Goal: Transaction & Acquisition: Obtain resource

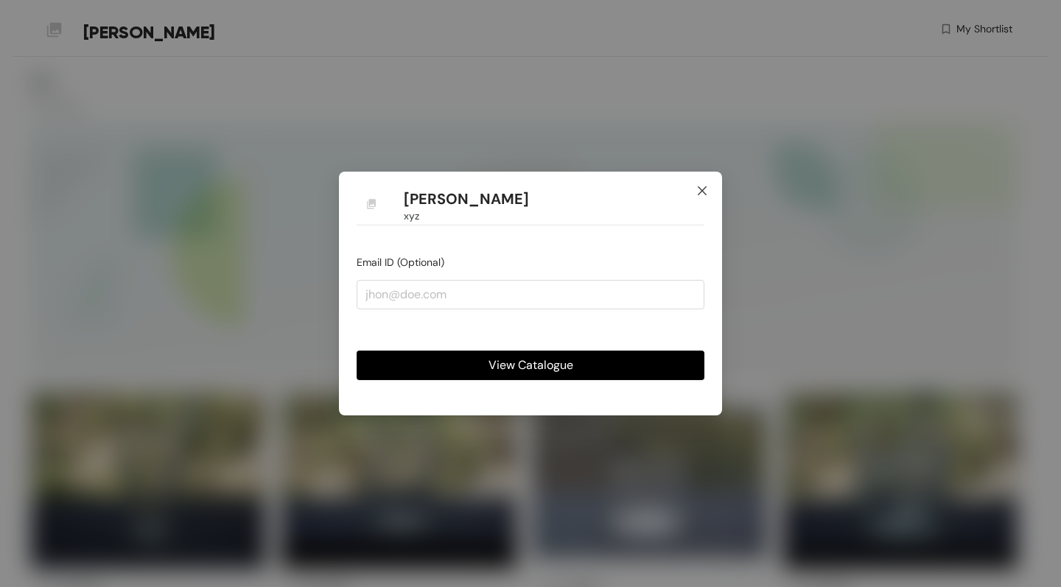
click at [699, 192] on icon "close" at bounding box center [702, 191] width 12 height 12
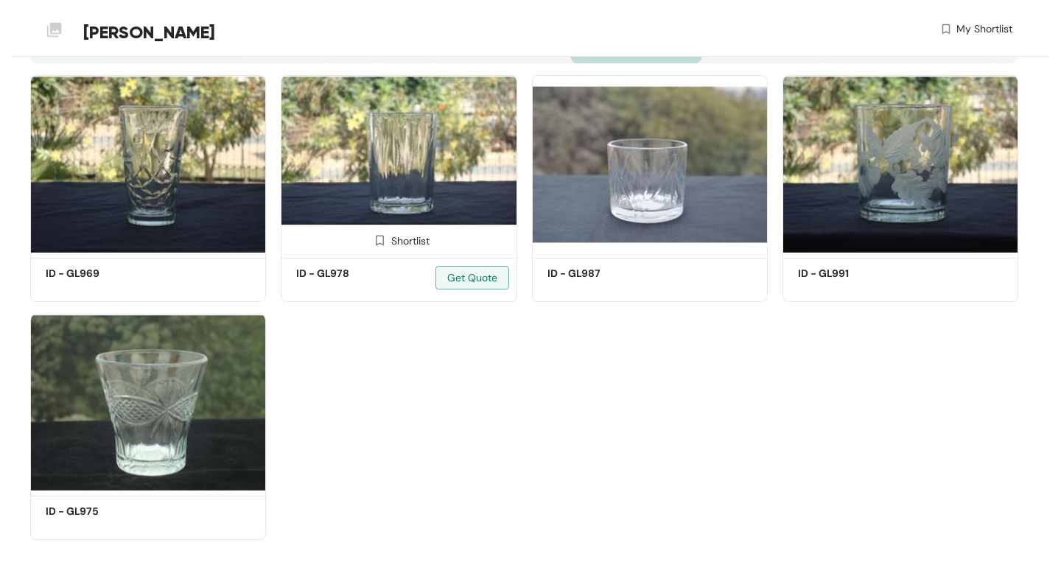
scroll to position [317, 0]
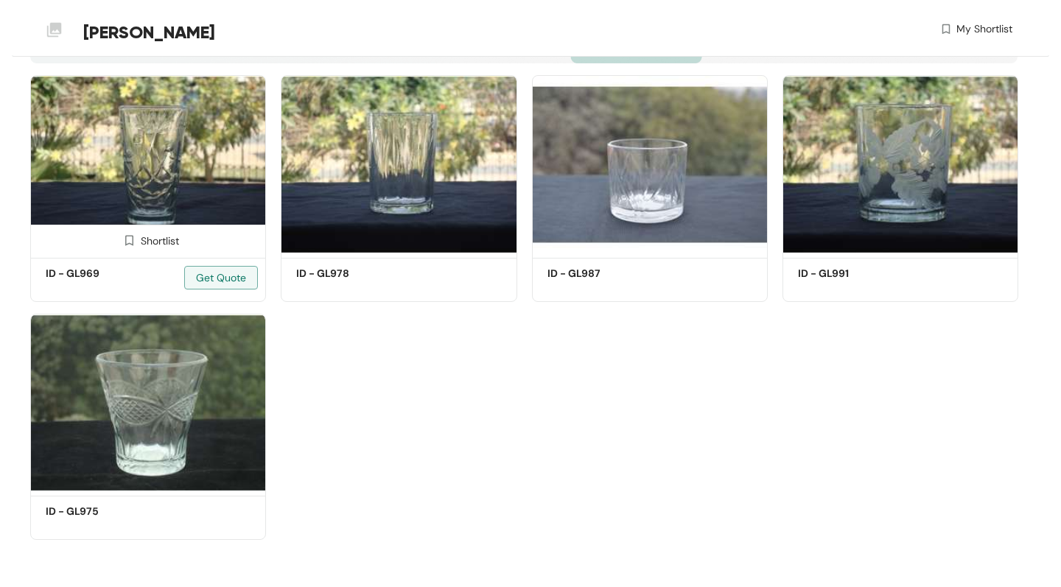
click at [204, 145] on img at bounding box center [148, 164] width 236 height 178
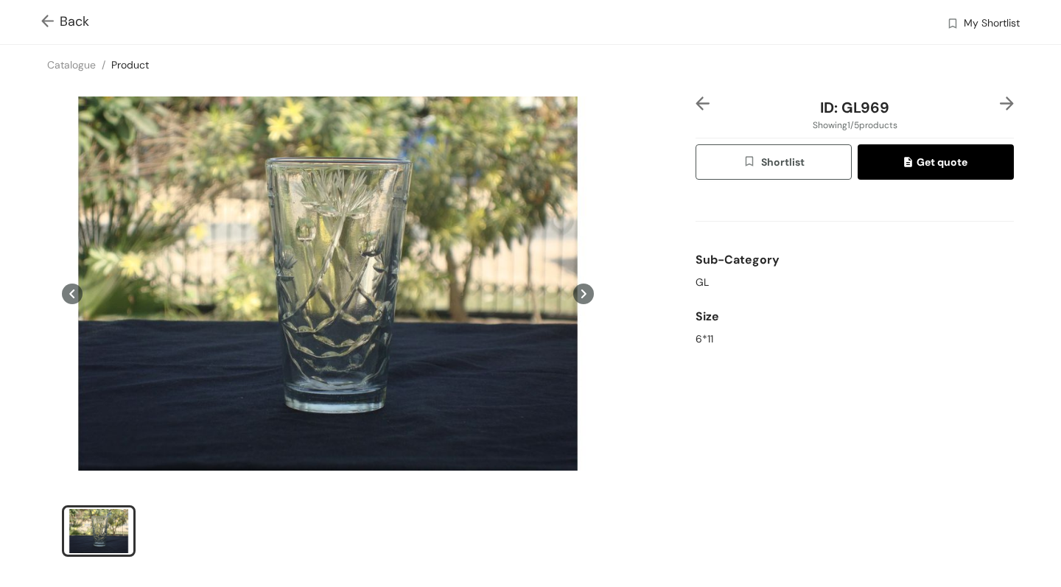
click at [587, 291] on icon at bounding box center [583, 294] width 21 height 21
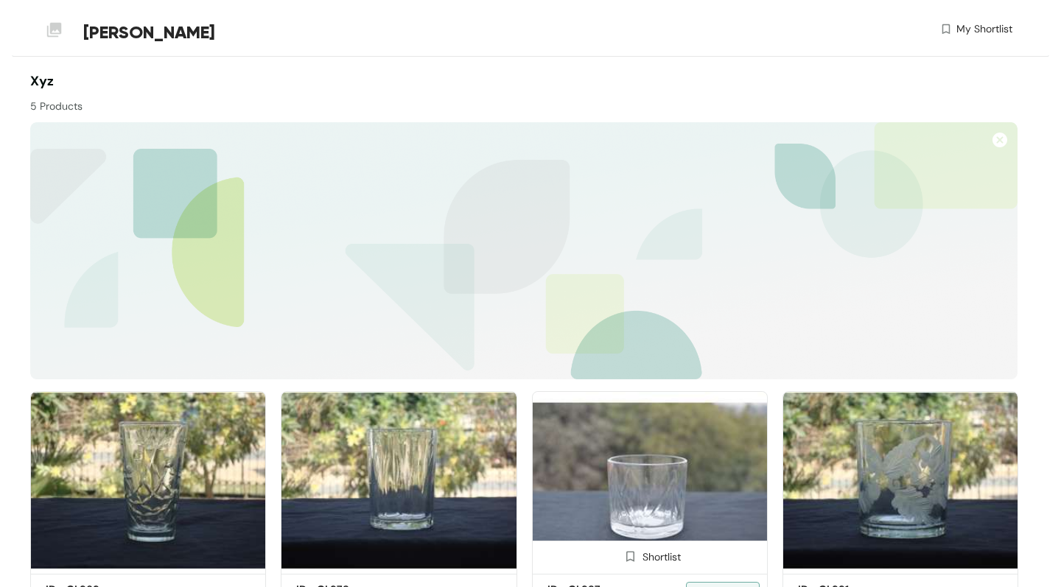
scroll to position [317, 0]
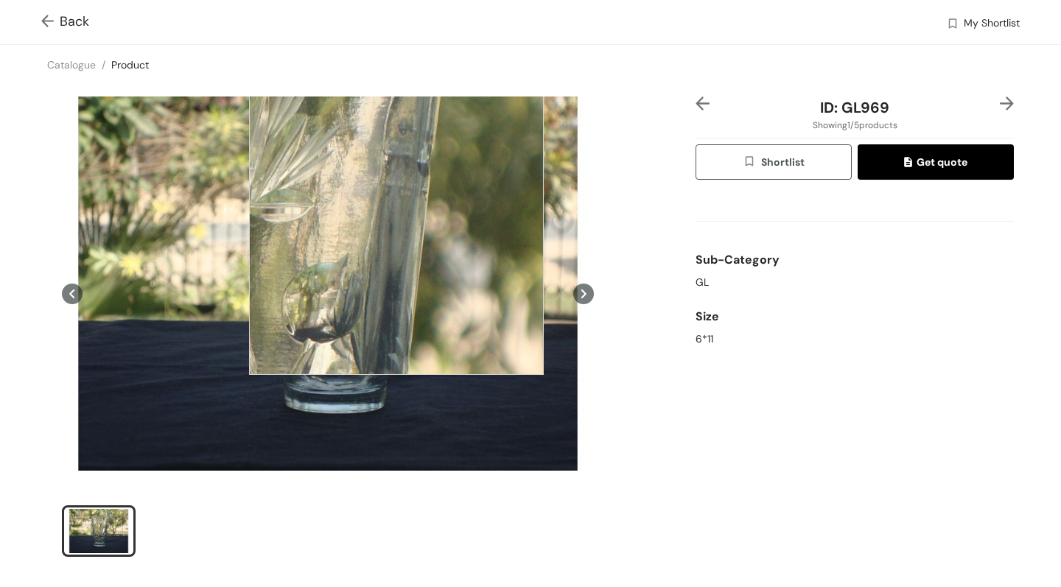
click at [396, 228] on div at bounding box center [396, 227] width 295 height 295
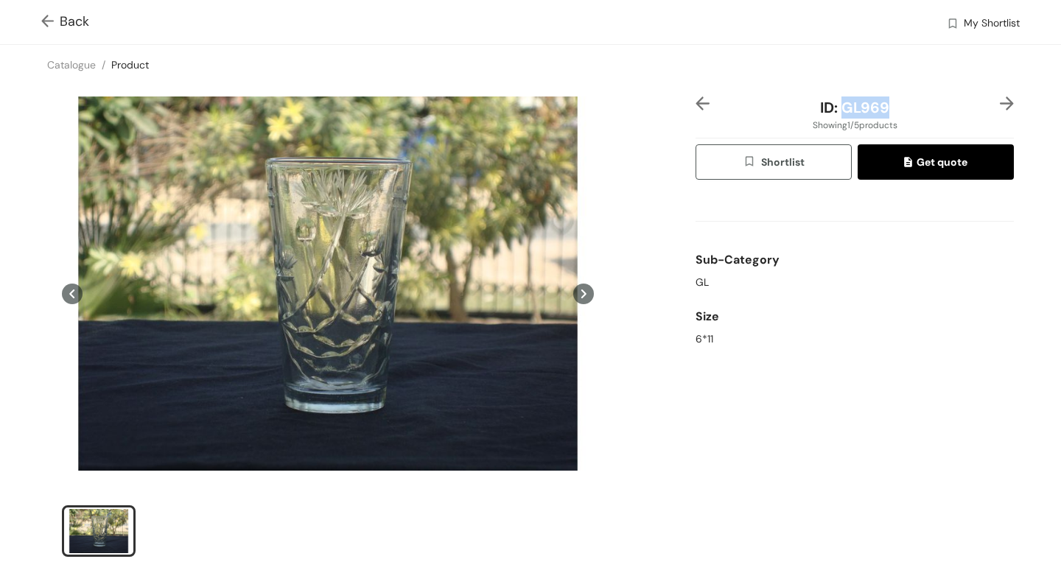
drag, startPoint x: 842, startPoint y: 108, endPoint x: 910, endPoint y: 108, distance: 67.8
click at [912, 108] on div "ID: GL969" at bounding box center [854, 108] width 265 height 22
click at [871, 110] on span "ID: GL969" at bounding box center [854, 107] width 69 height 19
click at [785, 169] on span "Shortlist" at bounding box center [773, 162] width 61 height 17
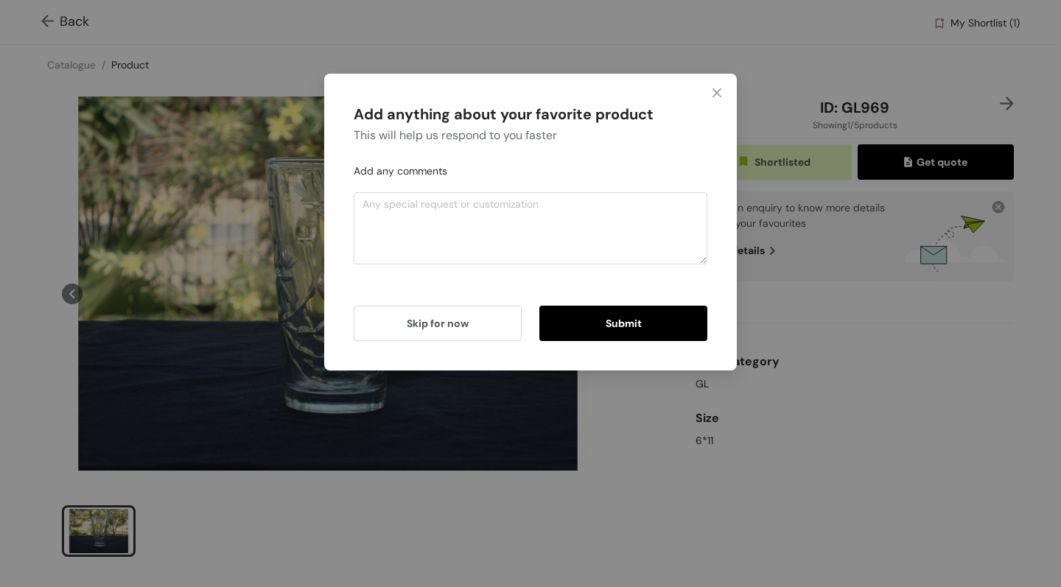
click at [517, 278] on div "Add anything about your favorite product This will help us respond to you faste…" at bounding box center [531, 222] width 354 height 238
click at [516, 232] on textarea at bounding box center [531, 228] width 354 height 72
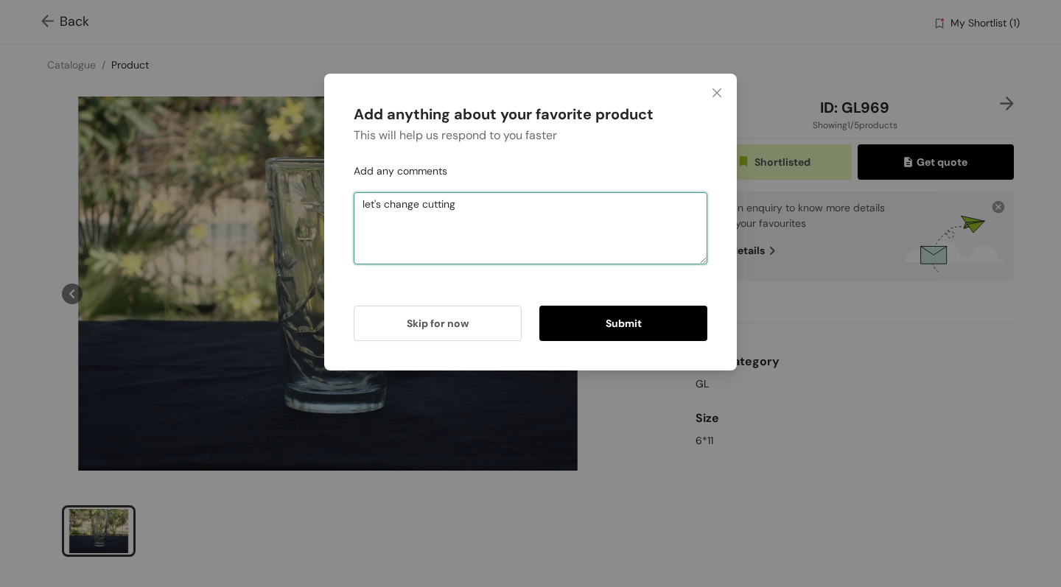
type textarea "let's change cutting"
click at [635, 331] on button "Submit" at bounding box center [623, 323] width 168 height 35
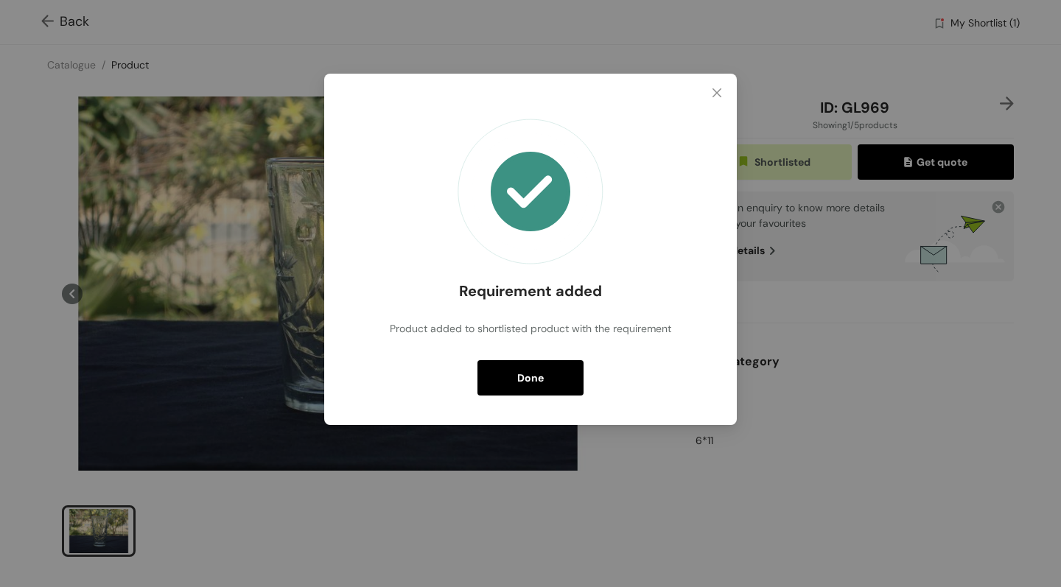
click at [553, 377] on button "Done" at bounding box center [531, 377] width 106 height 35
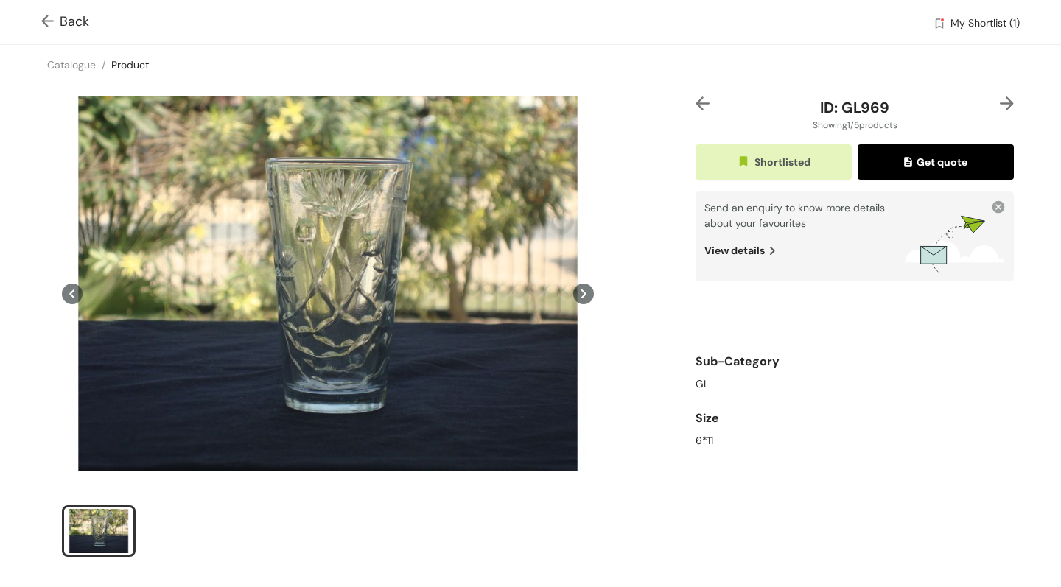
click at [926, 165] on span "Get quote" at bounding box center [935, 162] width 63 height 16
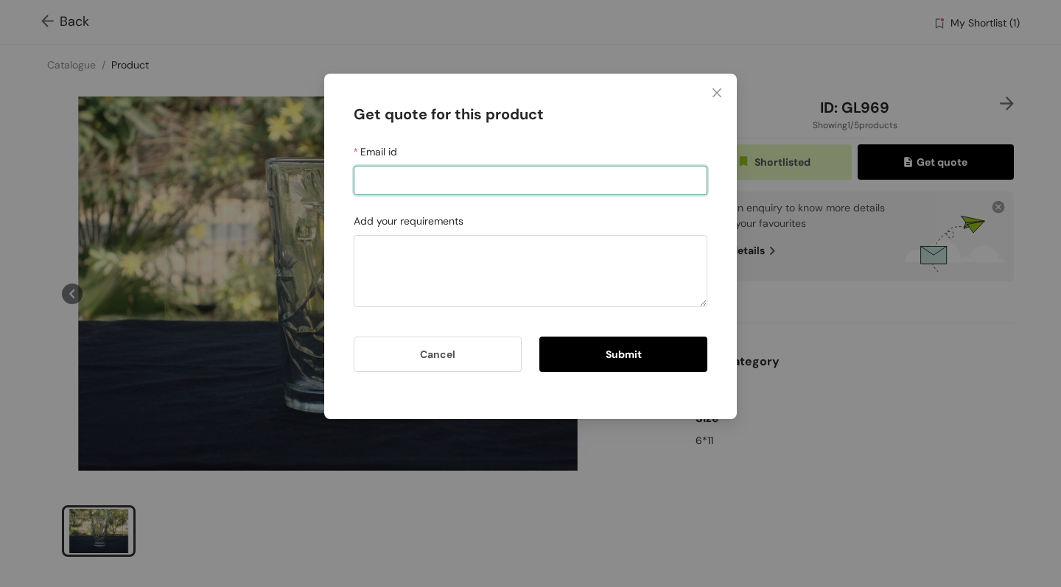
click at [522, 185] on input "Email id" at bounding box center [531, 180] width 354 height 29
type input "[PERSON_NAME][EMAIL_ADDRESS][DOMAIN_NAME]"
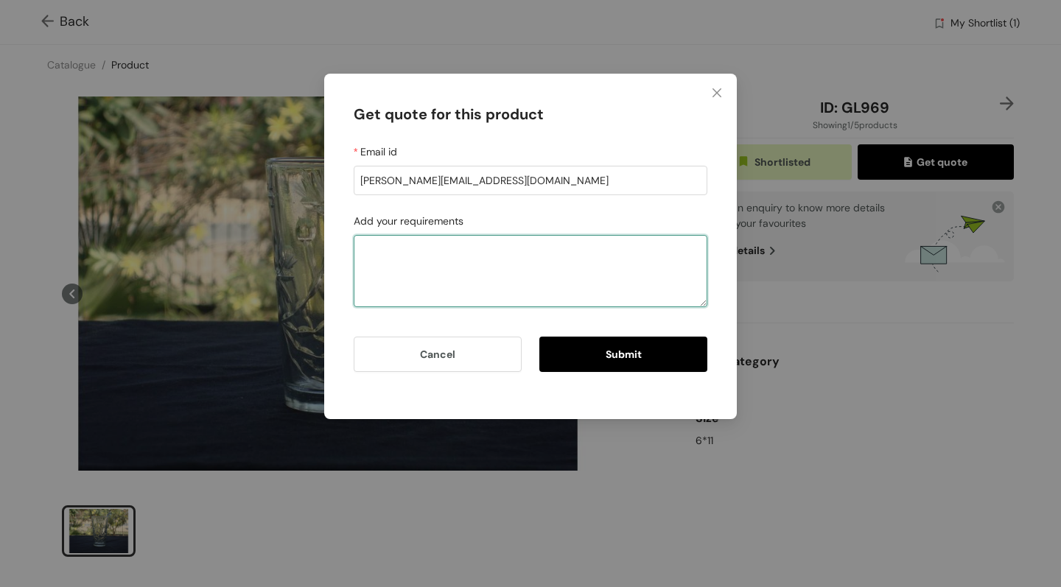
click at [481, 271] on textarea "Add your requirements" at bounding box center [531, 271] width 354 height 72
type textarea "c"
type textarea "need 2 moe sizes and prices as set of 4"
click at [640, 349] on span "Submit" at bounding box center [624, 354] width 36 height 16
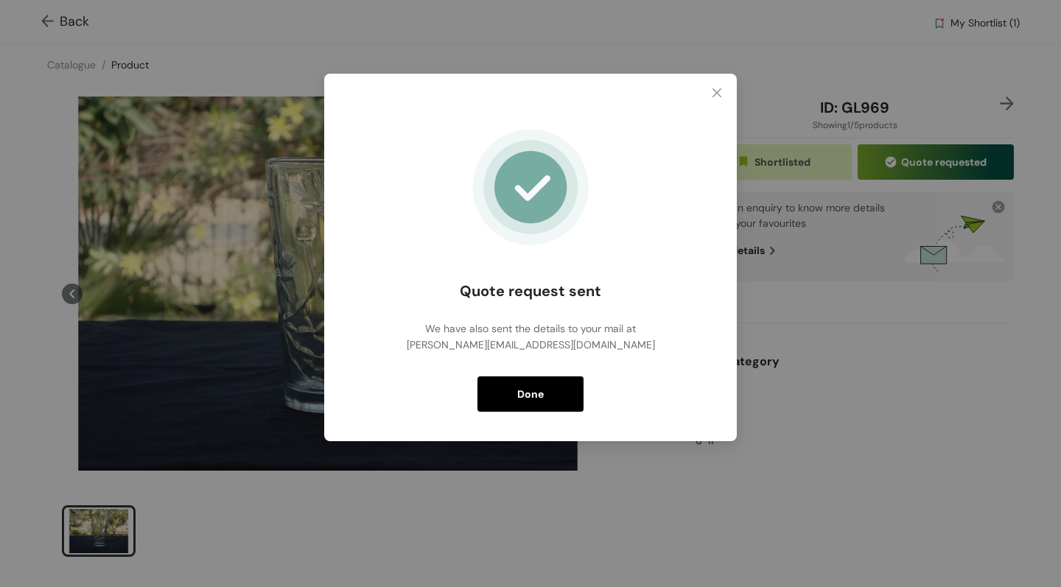
click at [516, 392] on button "Done" at bounding box center [531, 394] width 106 height 35
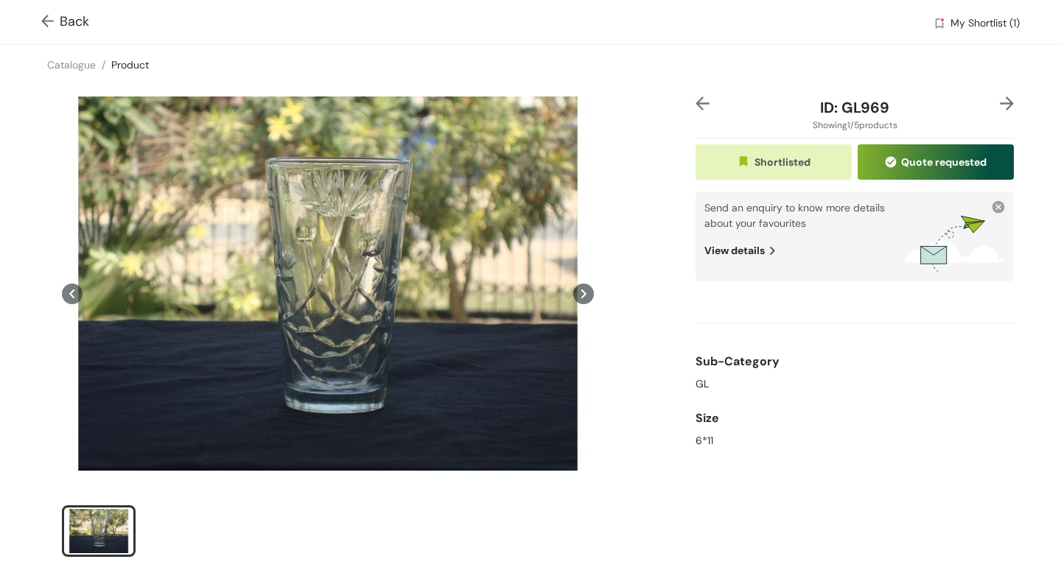
click at [701, 107] on img at bounding box center [703, 104] width 14 height 14
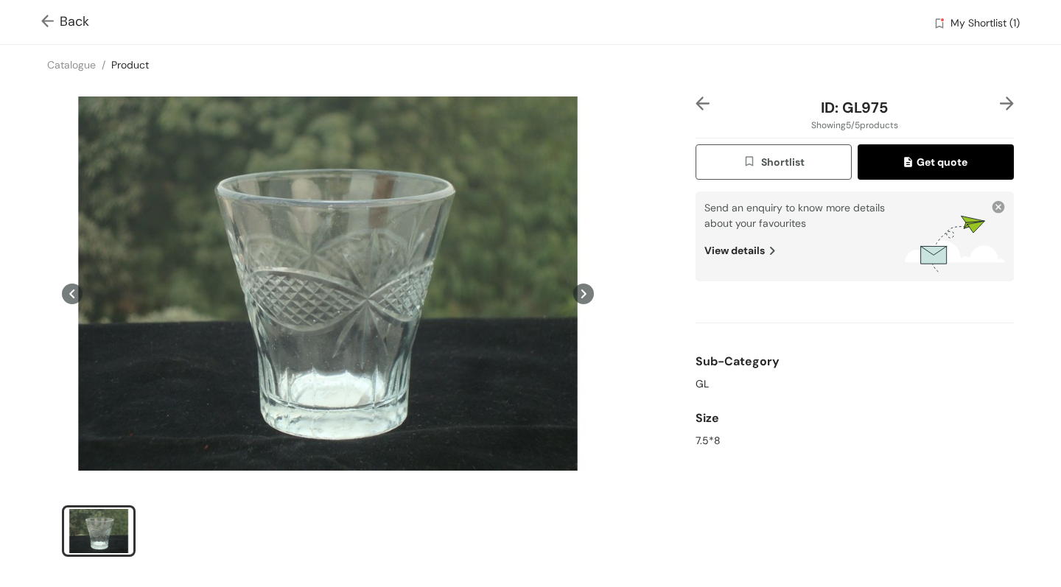
click at [1003, 108] on img at bounding box center [1007, 104] width 14 height 14
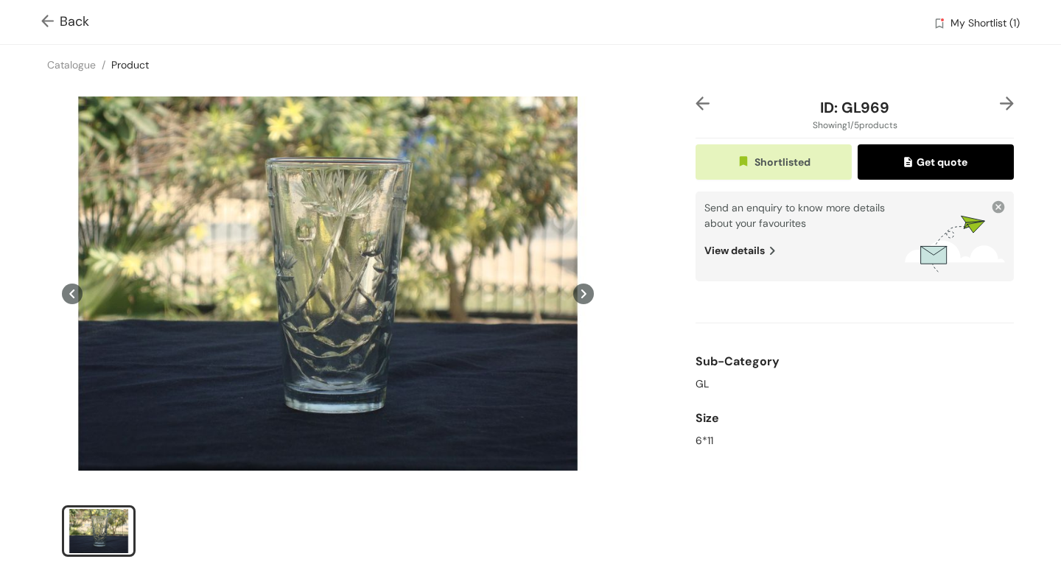
click at [1013, 105] on img at bounding box center [1007, 104] width 14 height 14
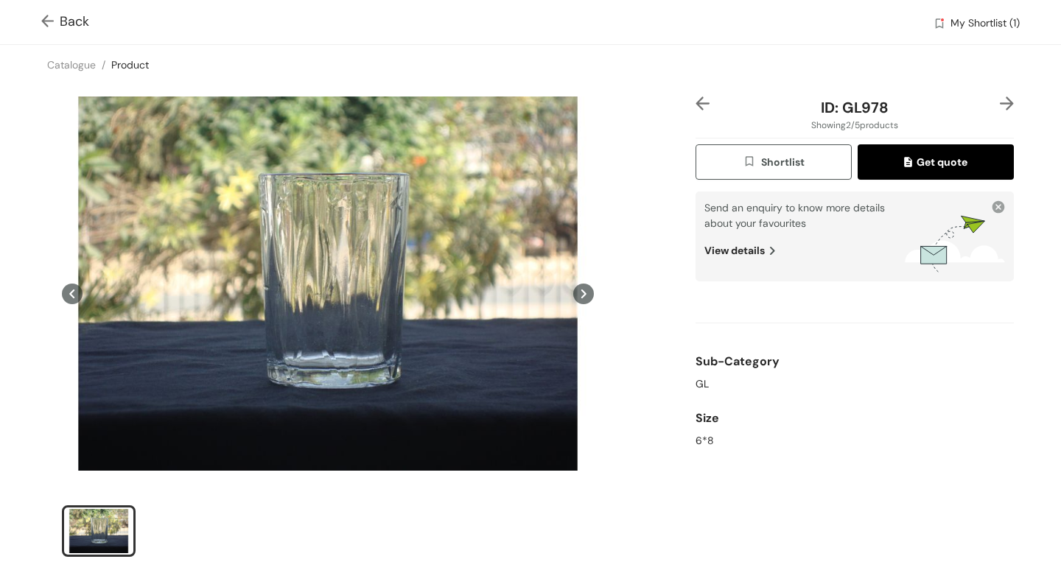
click at [1013, 105] on img at bounding box center [1007, 104] width 14 height 14
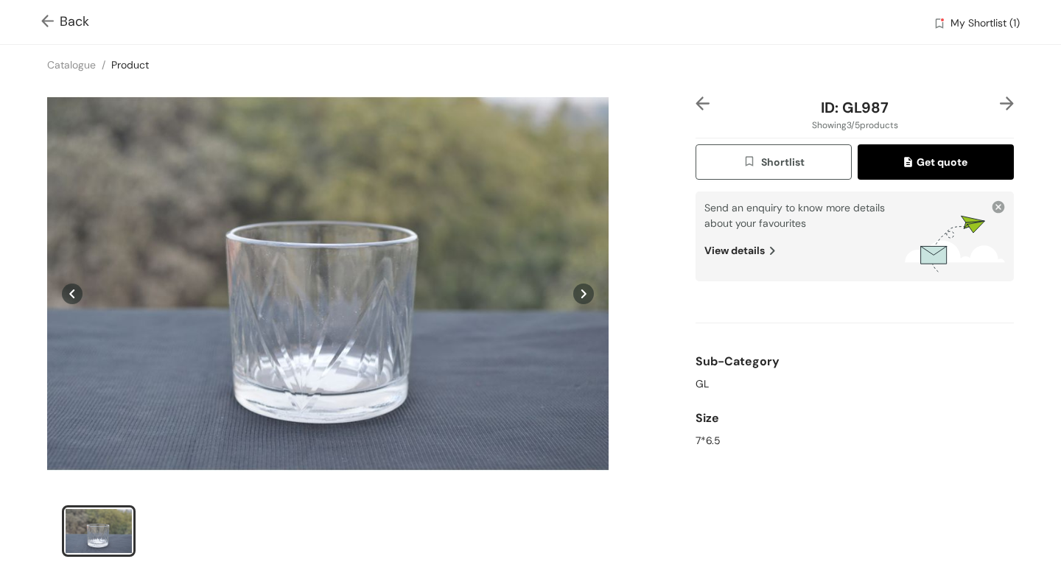
click at [694, 114] on div "ID: GL987 Showing 3 / 5 products Shortlist Get quote Send an enquiry to know mo…" at bounding box center [855, 337] width 324 height 480
